Goal: Check status: Verify the current state of an ongoing process or item

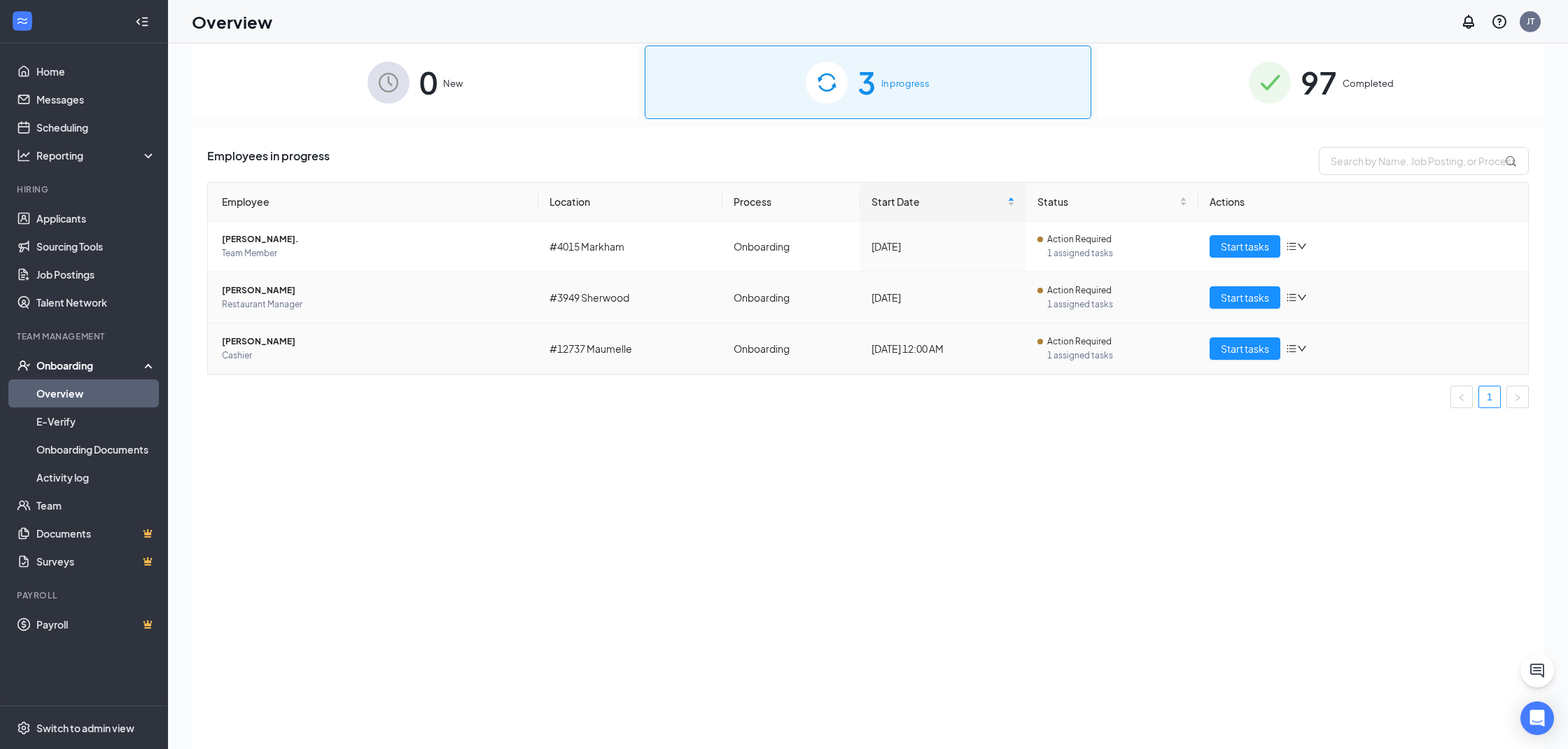
scroll to position [15, 0]
click at [309, 250] on span "Team Member" at bounding box center [374, 253] width 305 height 14
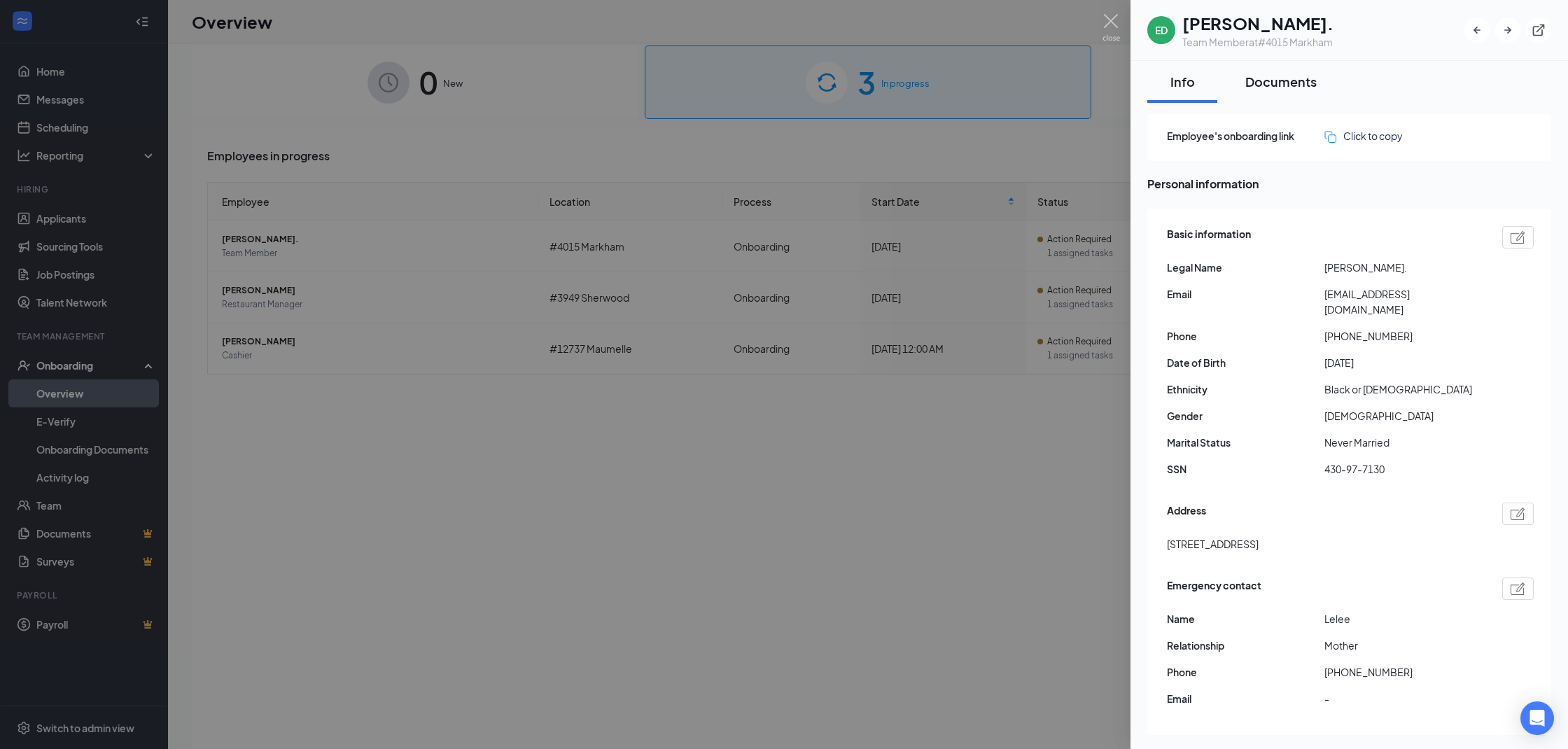
click at [1287, 83] on div "Documents" at bounding box center [1281, 81] width 71 height 18
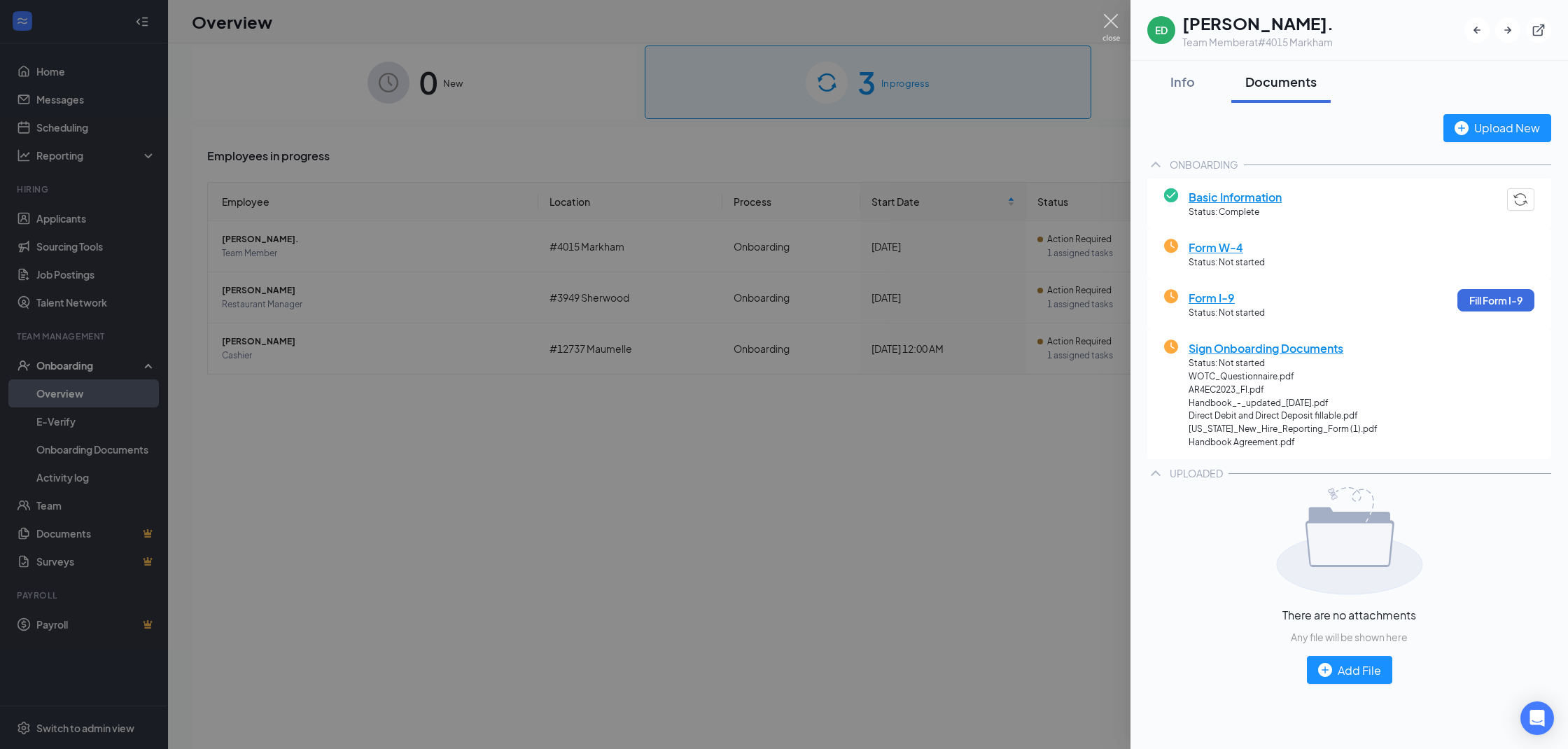
click at [1106, 24] on img at bounding box center [1111, 28] width 18 height 28
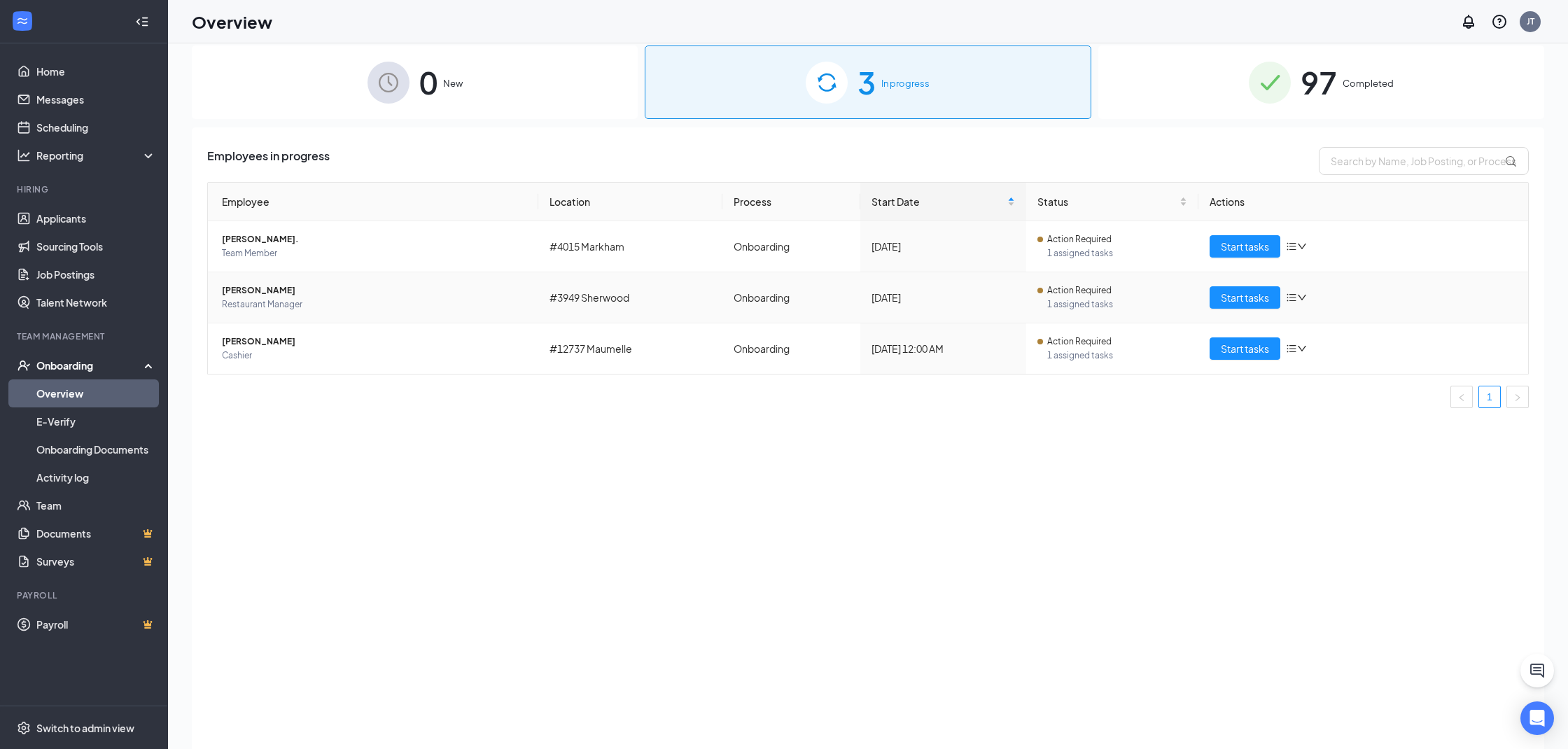
click at [288, 292] on span "[PERSON_NAME]" at bounding box center [374, 290] width 305 height 14
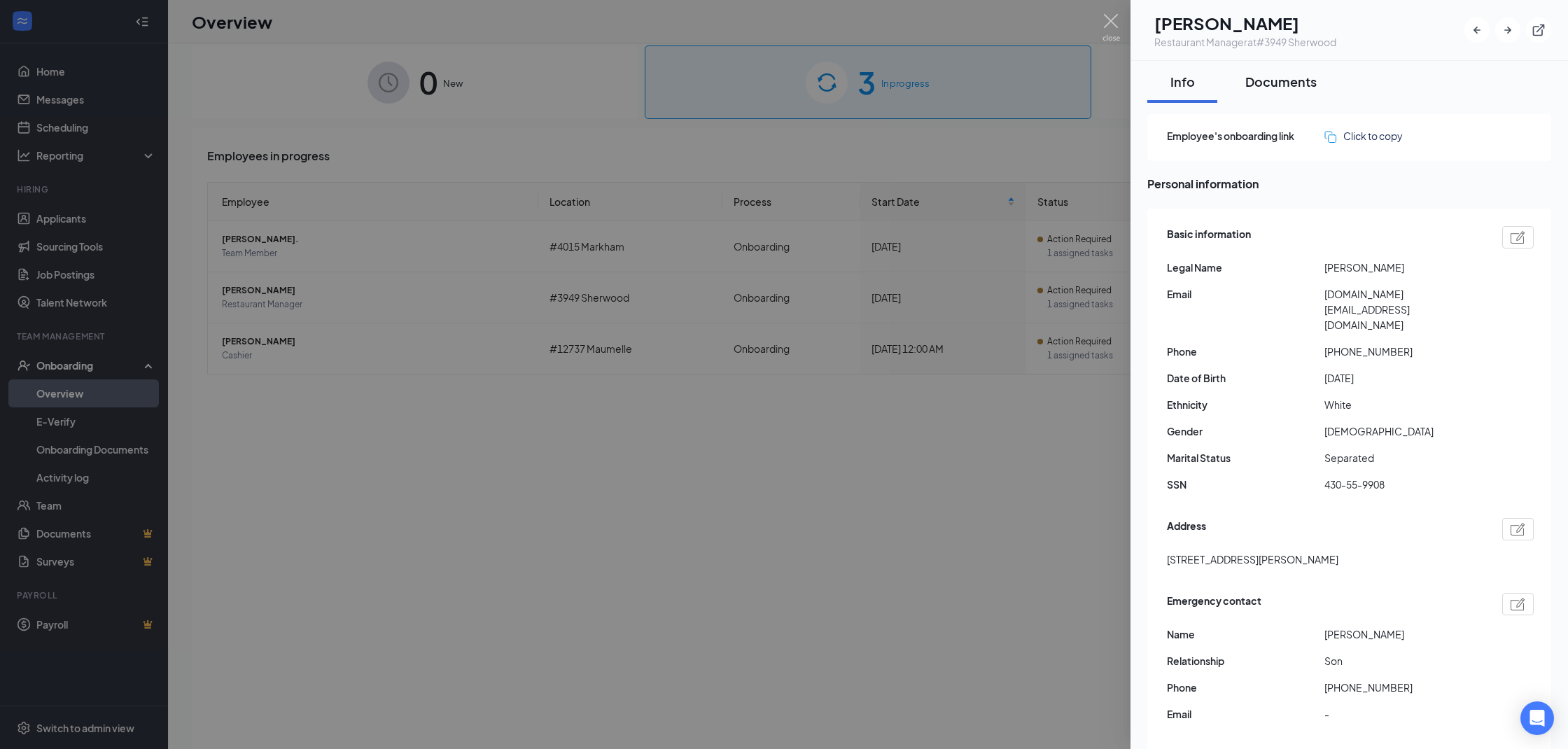
click at [1260, 83] on div "Documents" at bounding box center [1281, 81] width 71 height 18
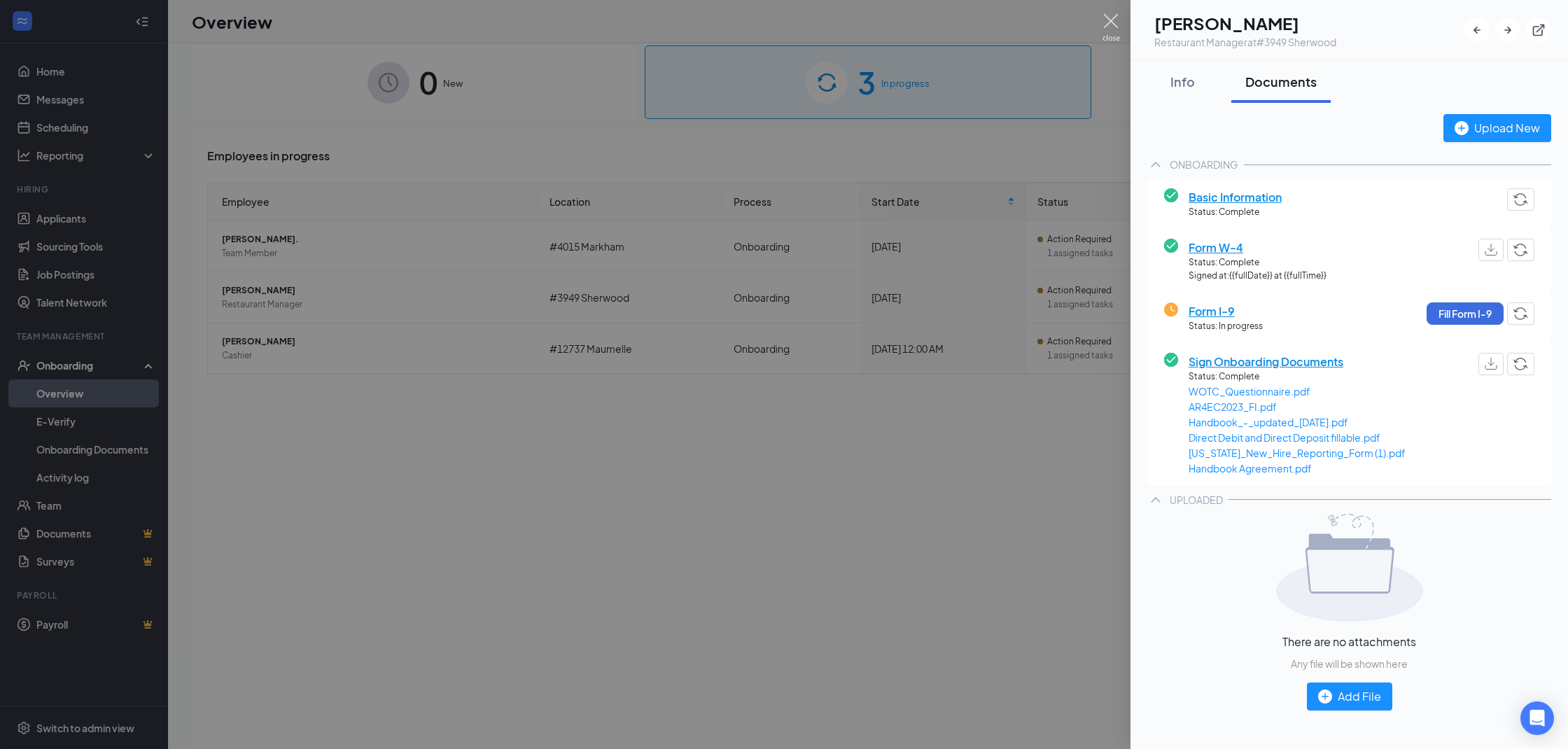
click at [1114, 25] on img at bounding box center [1111, 28] width 18 height 28
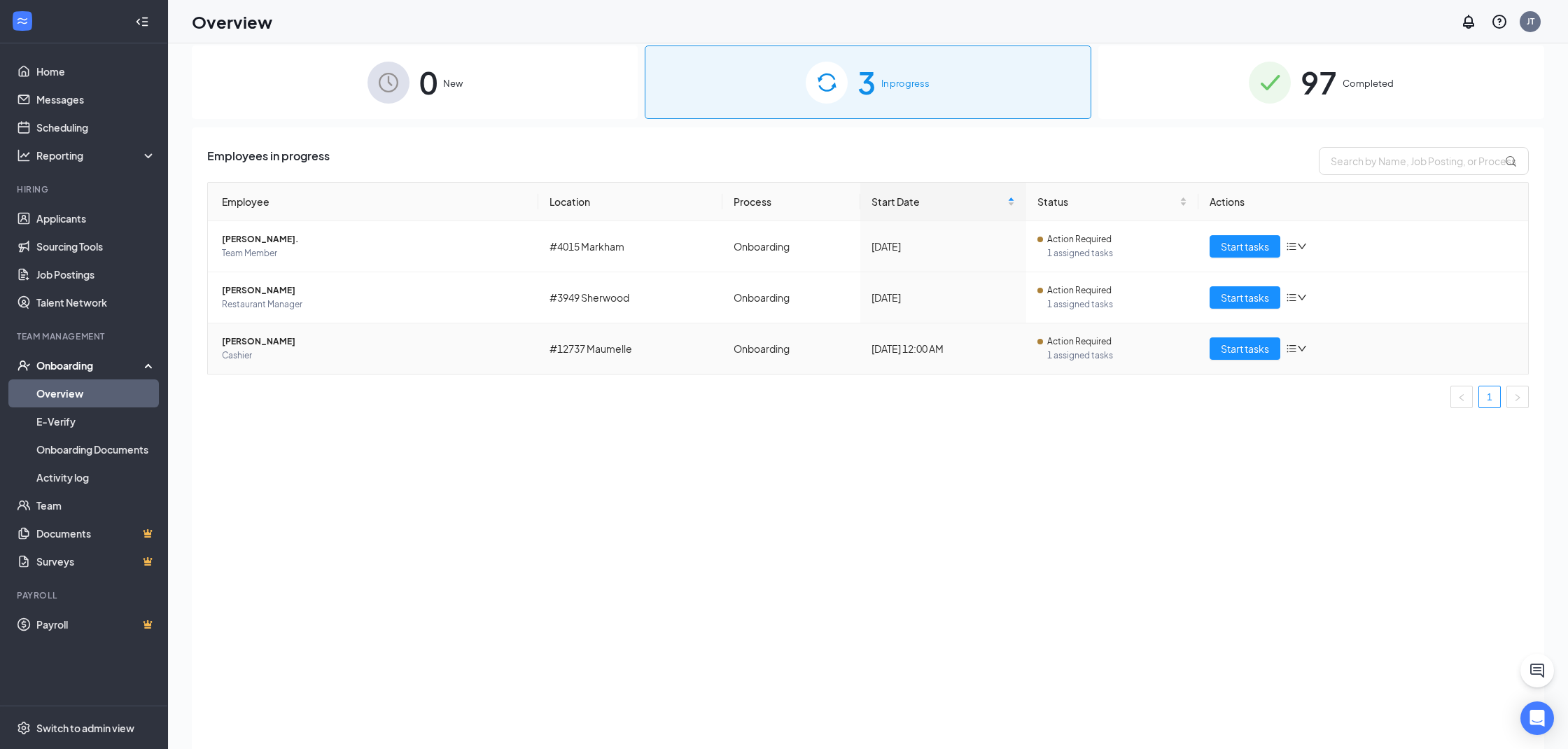
click at [279, 352] on span "Cashier" at bounding box center [374, 355] width 305 height 14
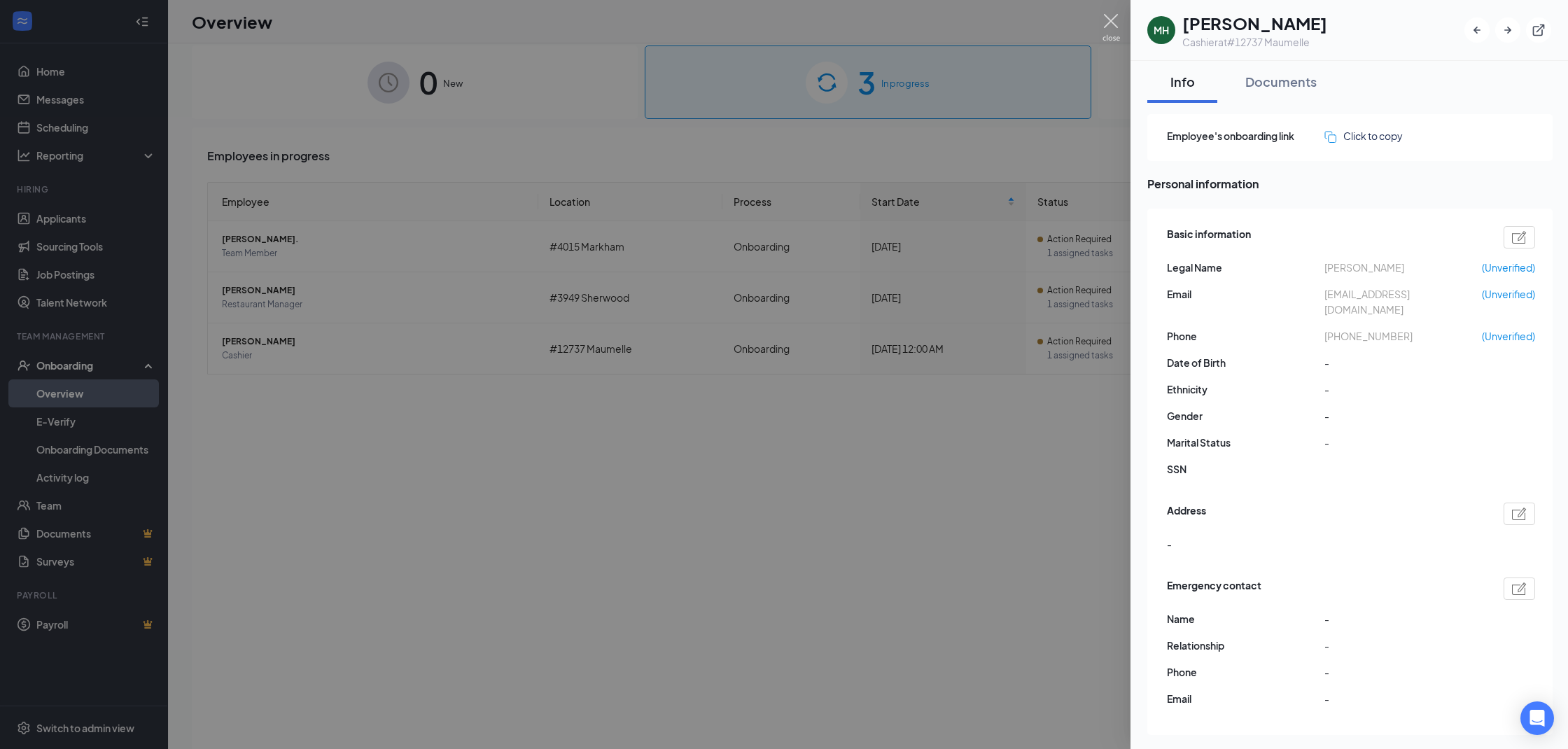
click at [1108, 23] on img at bounding box center [1111, 28] width 18 height 28
